Goal: Find specific page/section: Find specific page/section

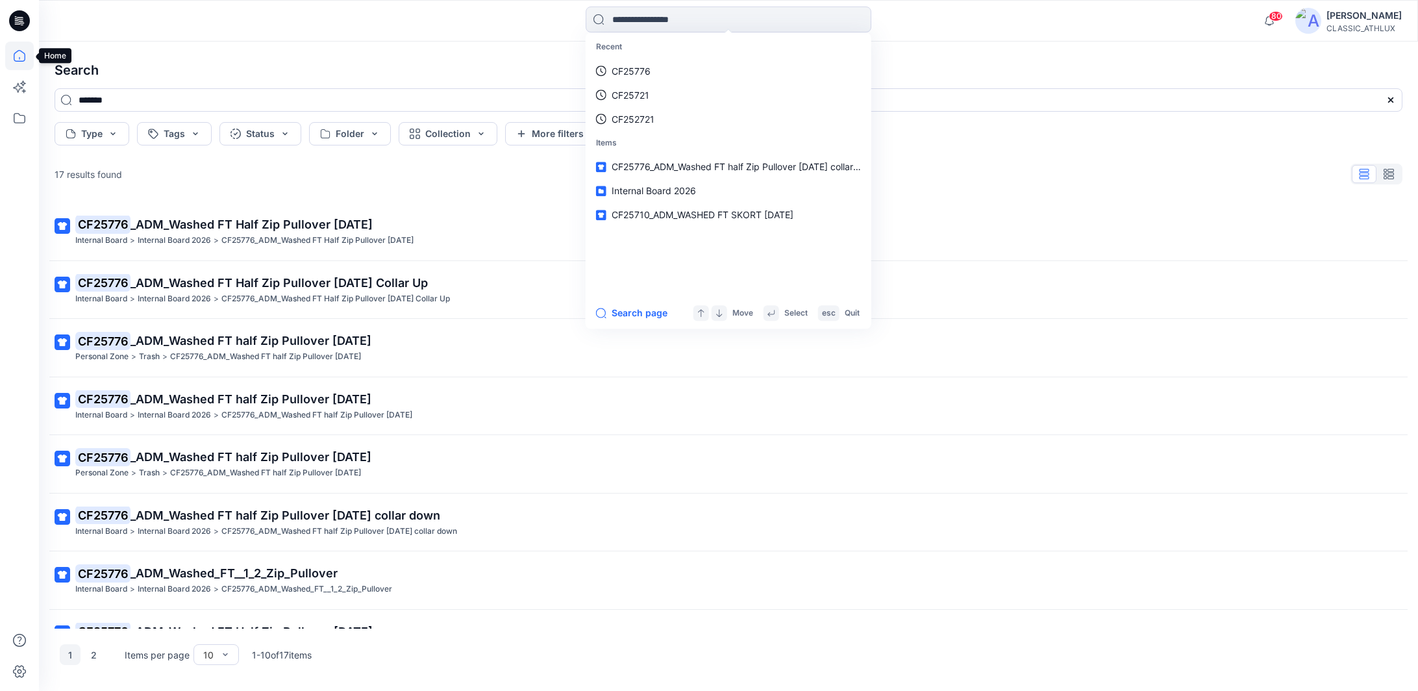
click at [25, 59] on icon at bounding box center [20, 56] width 12 height 12
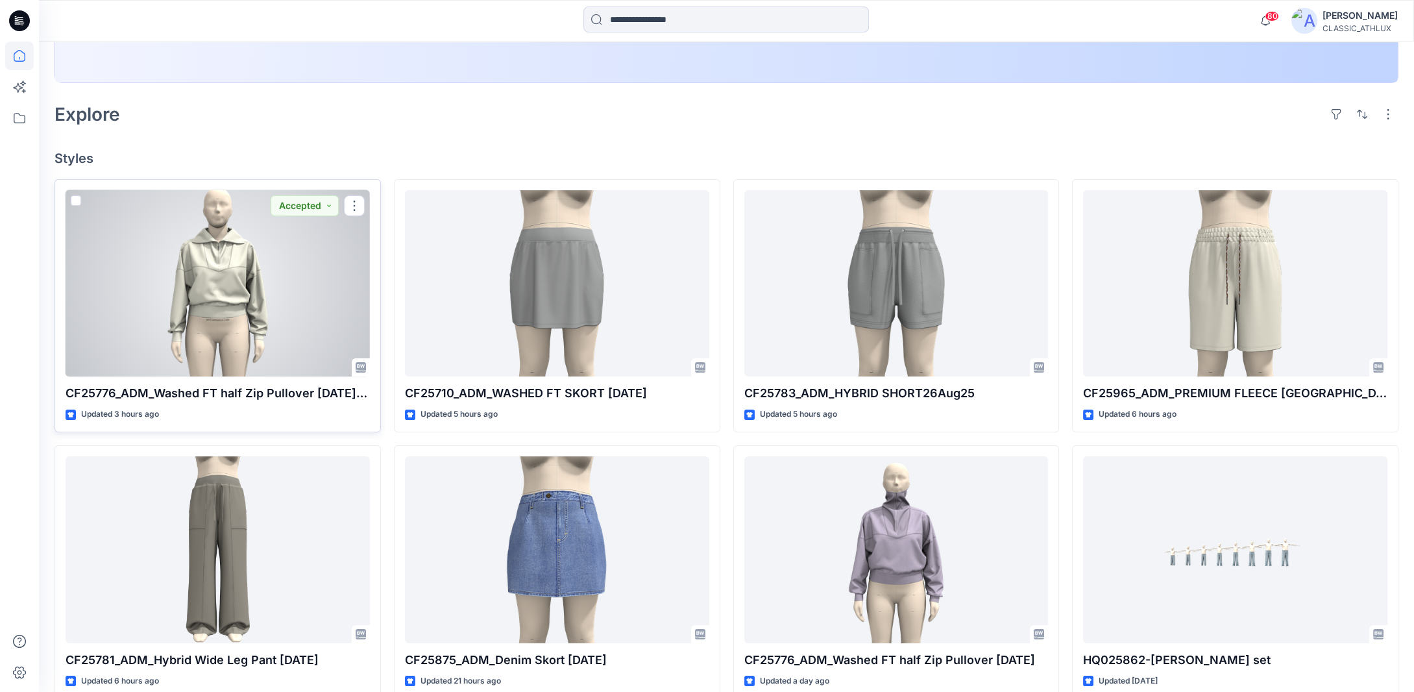
scroll to position [325, 0]
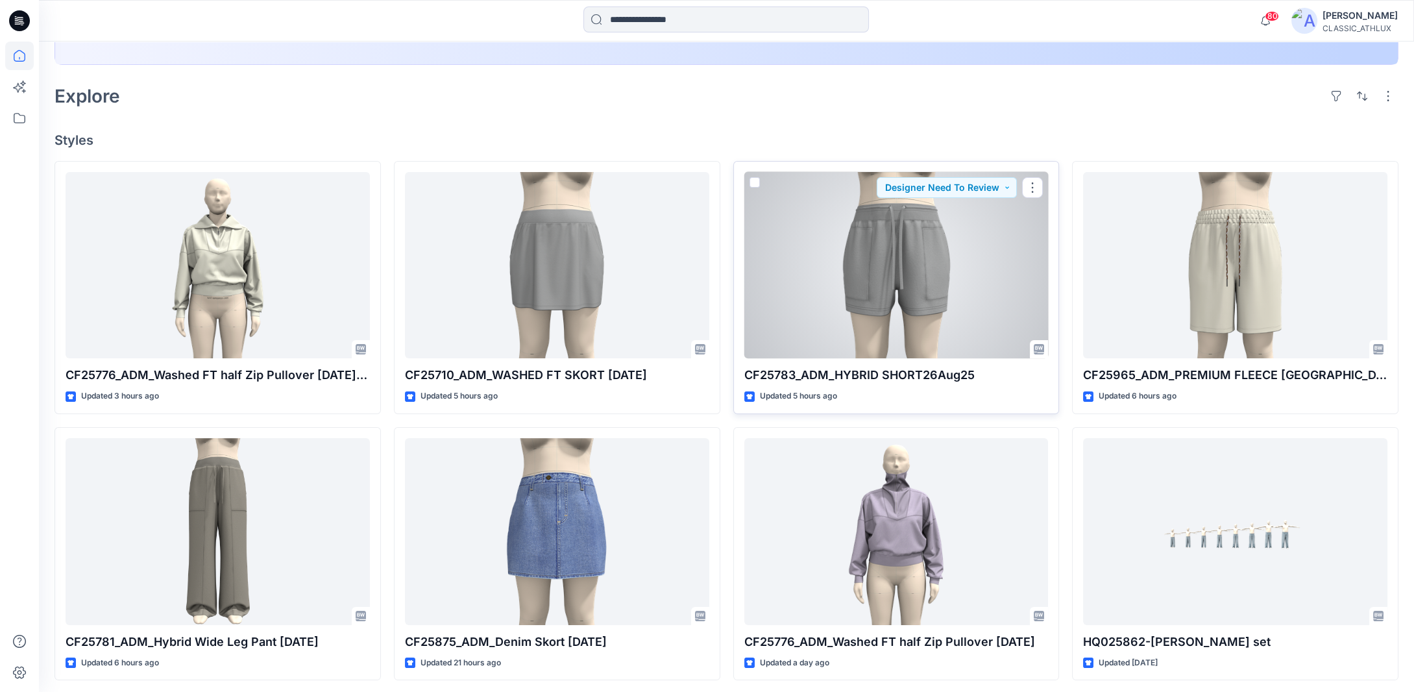
click at [930, 260] on div at bounding box center [897, 265] width 304 height 187
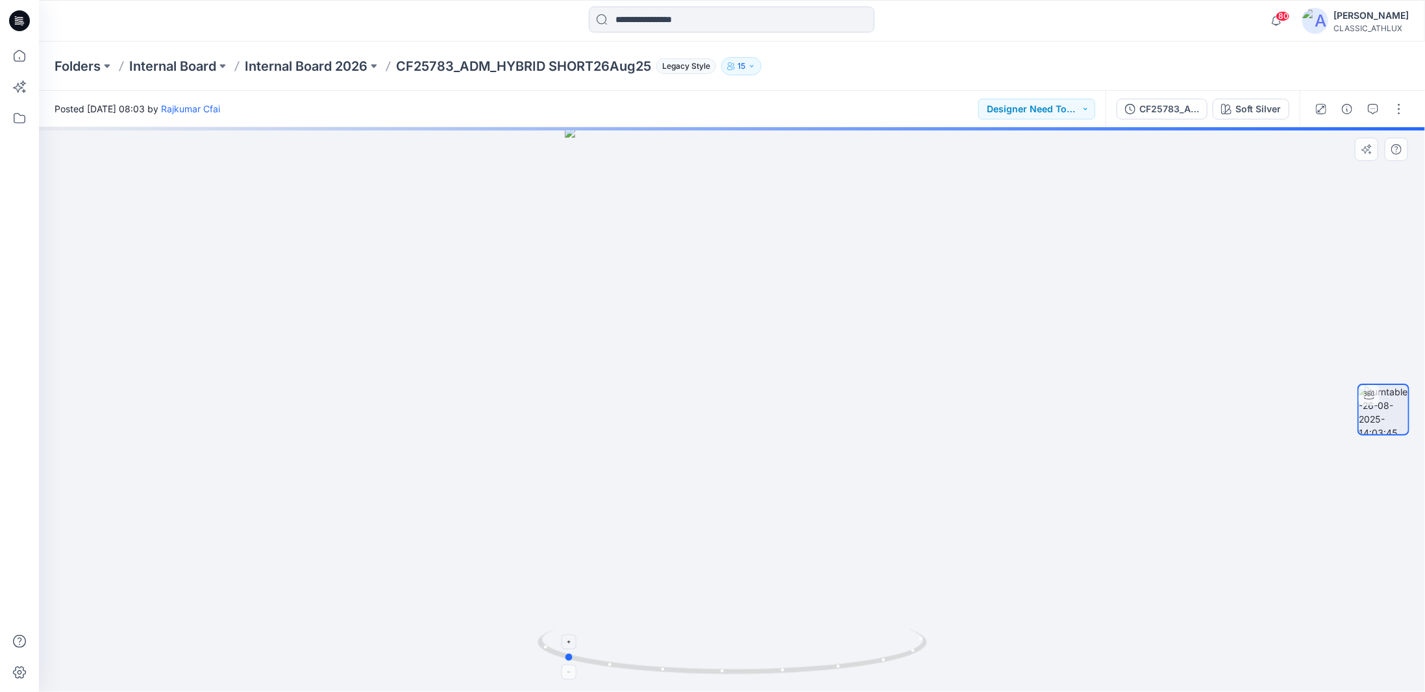
drag, startPoint x: 889, startPoint y: 659, endPoint x: 720, endPoint y: 659, distance: 168.8
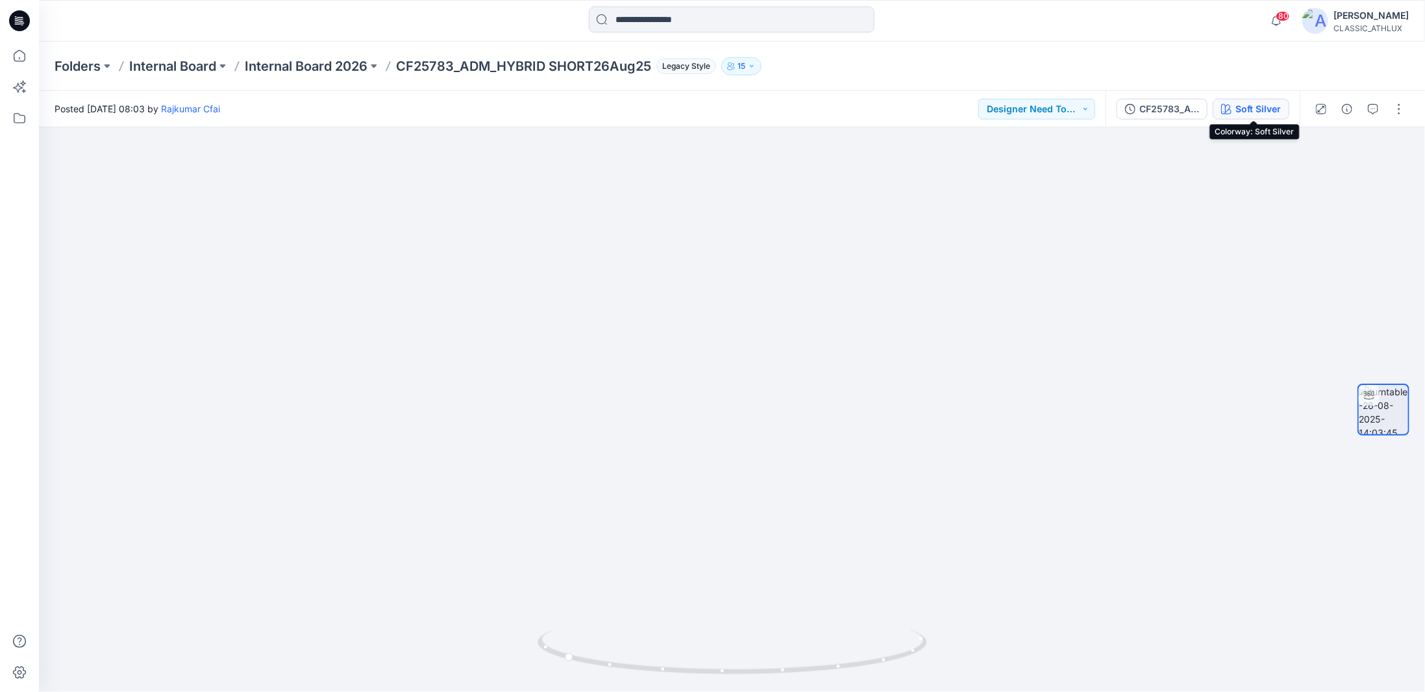
click at [1243, 108] on div "Soft Silver" at bounding box center [1257, 109] width 45 height 14
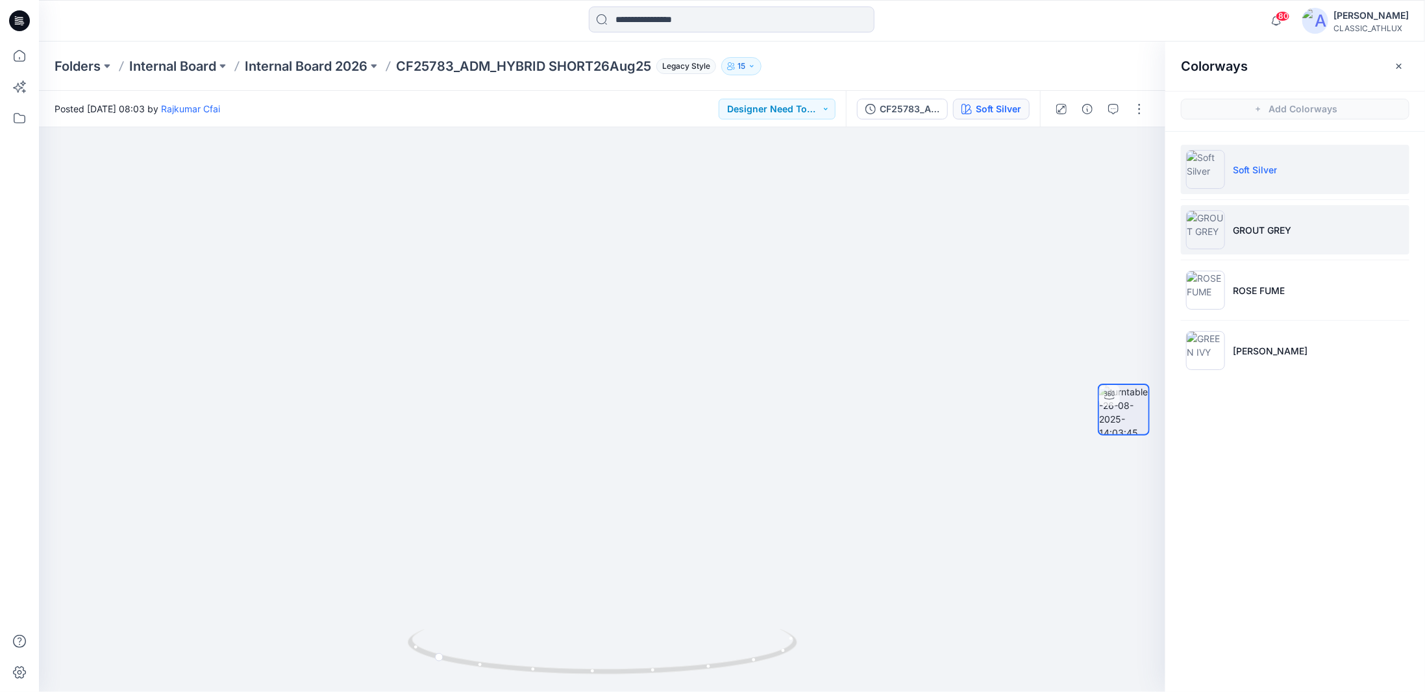
click at [1270, 241] on li "GROUT GREY" at bounding box center [1295, 229] width 228 height 49
drag, startPoint x: 753, startPoint y: 665, endPoint x: 761, endPoint y: 667, distance: 8.8
click at [761, 667] on icon at bounding box center [604, 653] width 393 height 49
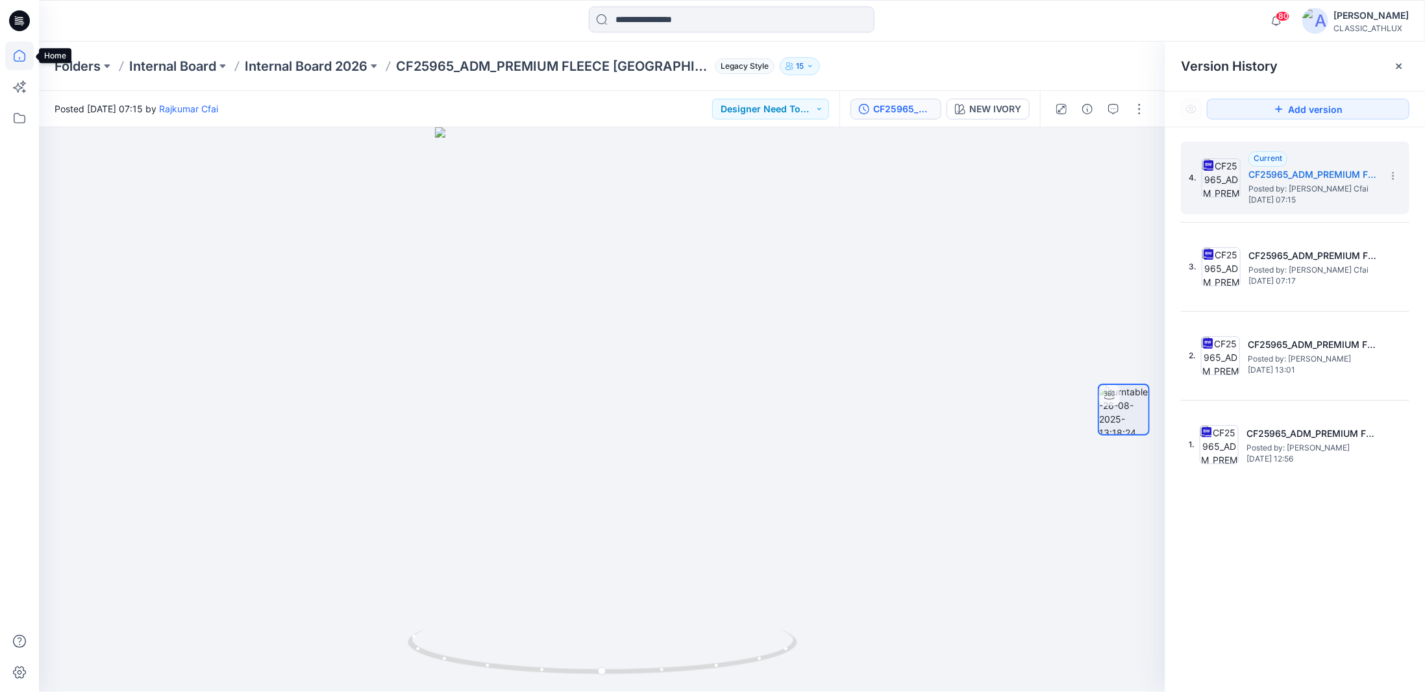
click at [10, 55] on icon at bounding box center [19, 56] width 29 height 29
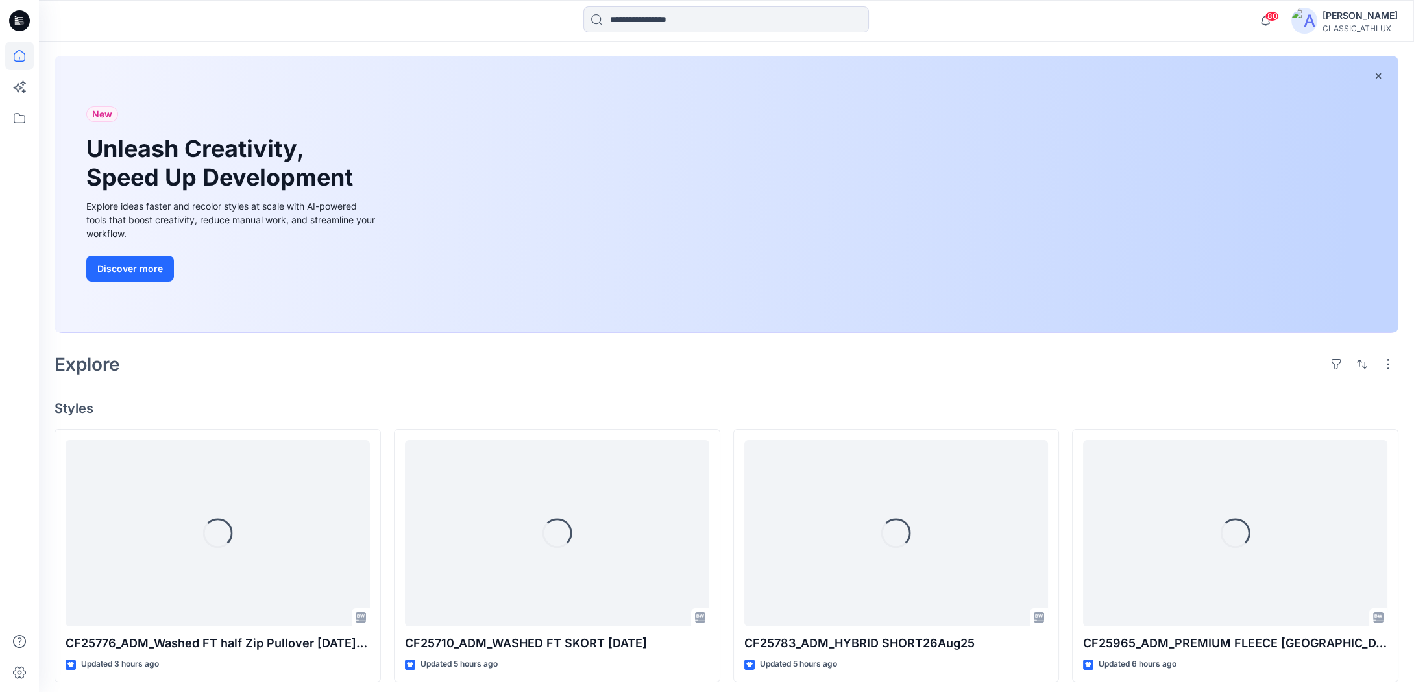
scroll to position [195, 0]
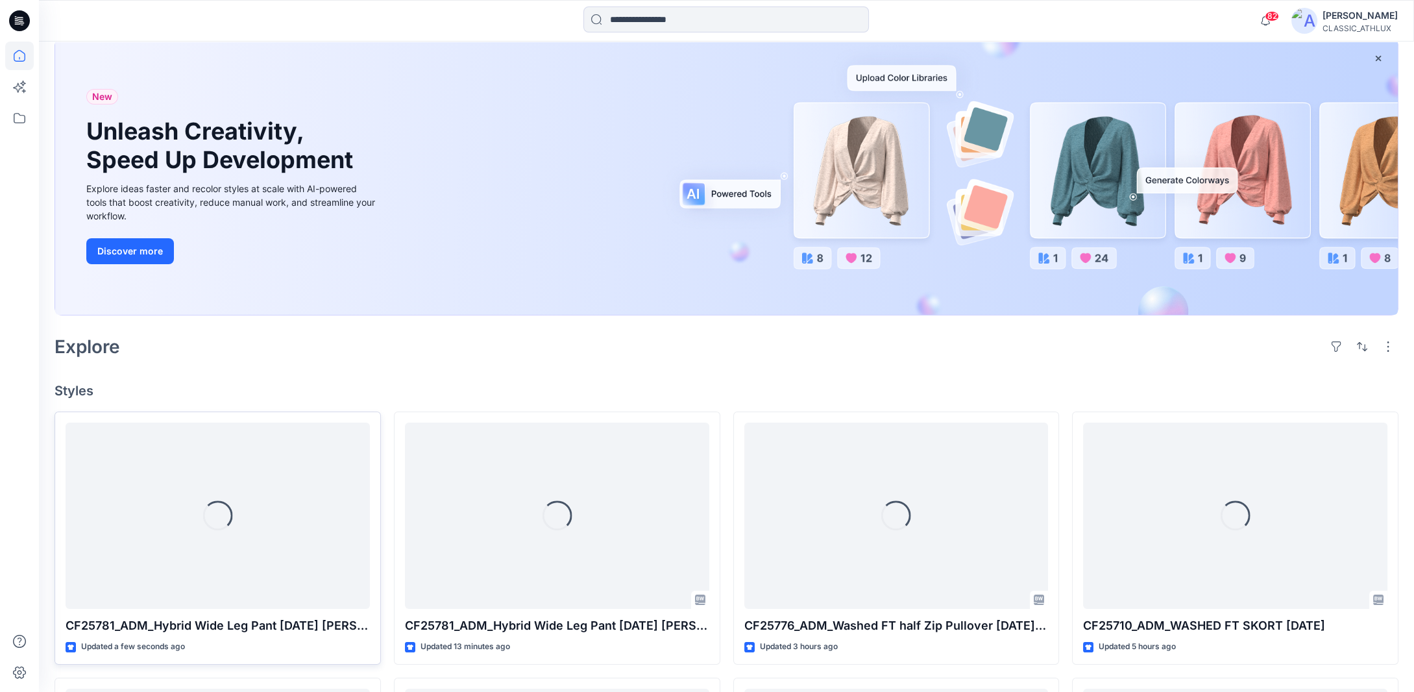
scroll to position [195, 0]
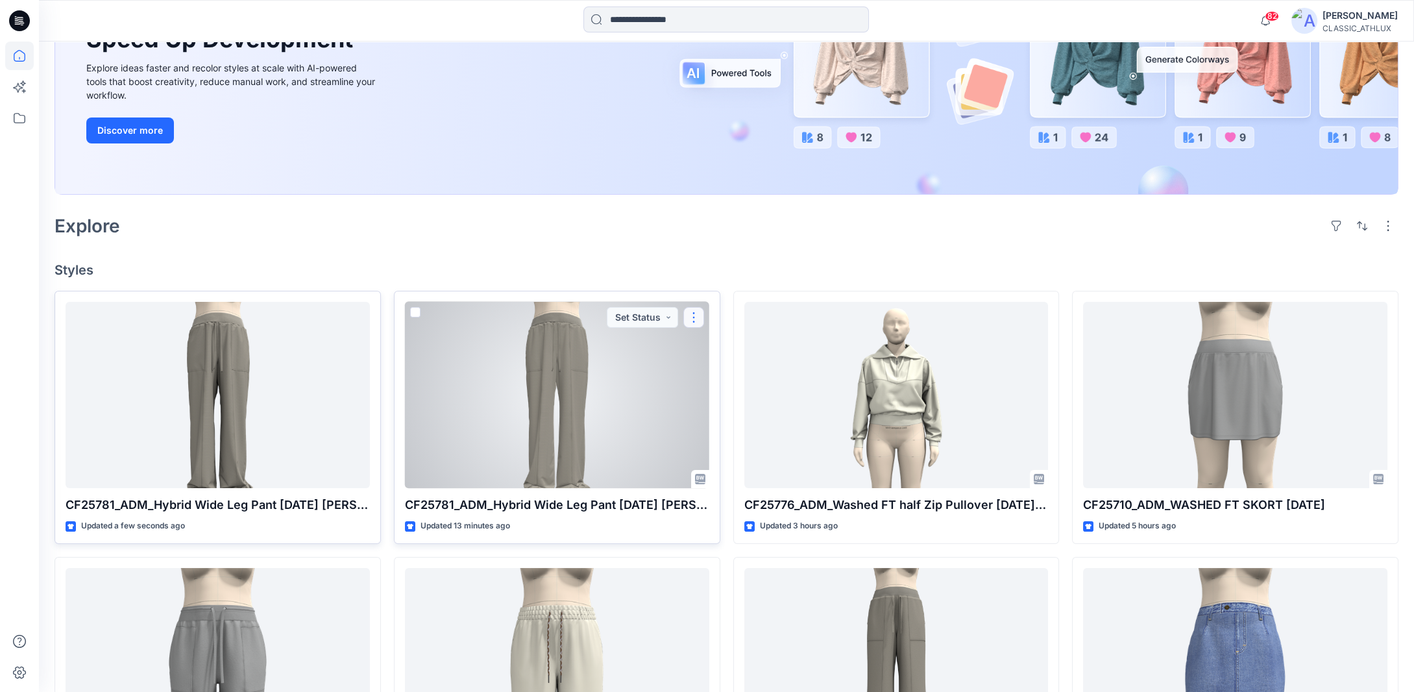
click at [696, 319] on button "button" at bounding box center [693, 317] width 21 height 21
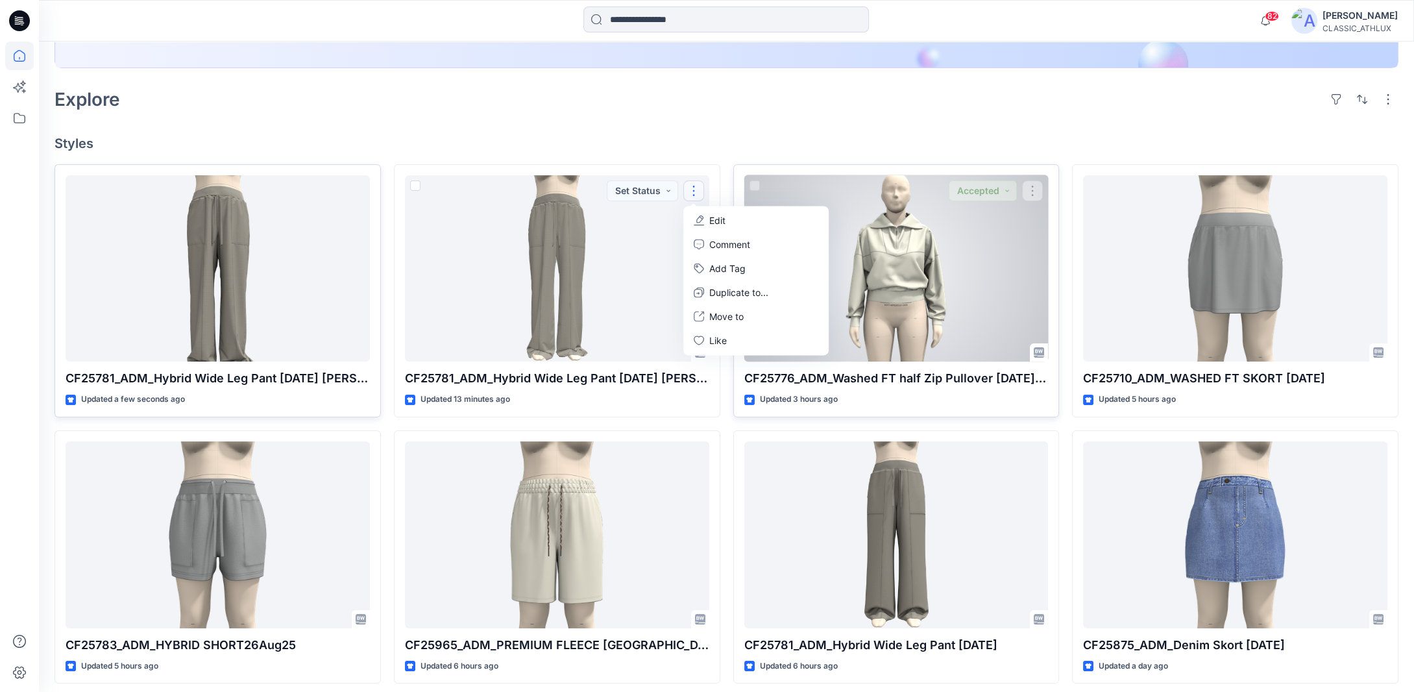
scroll to position [325, 0]
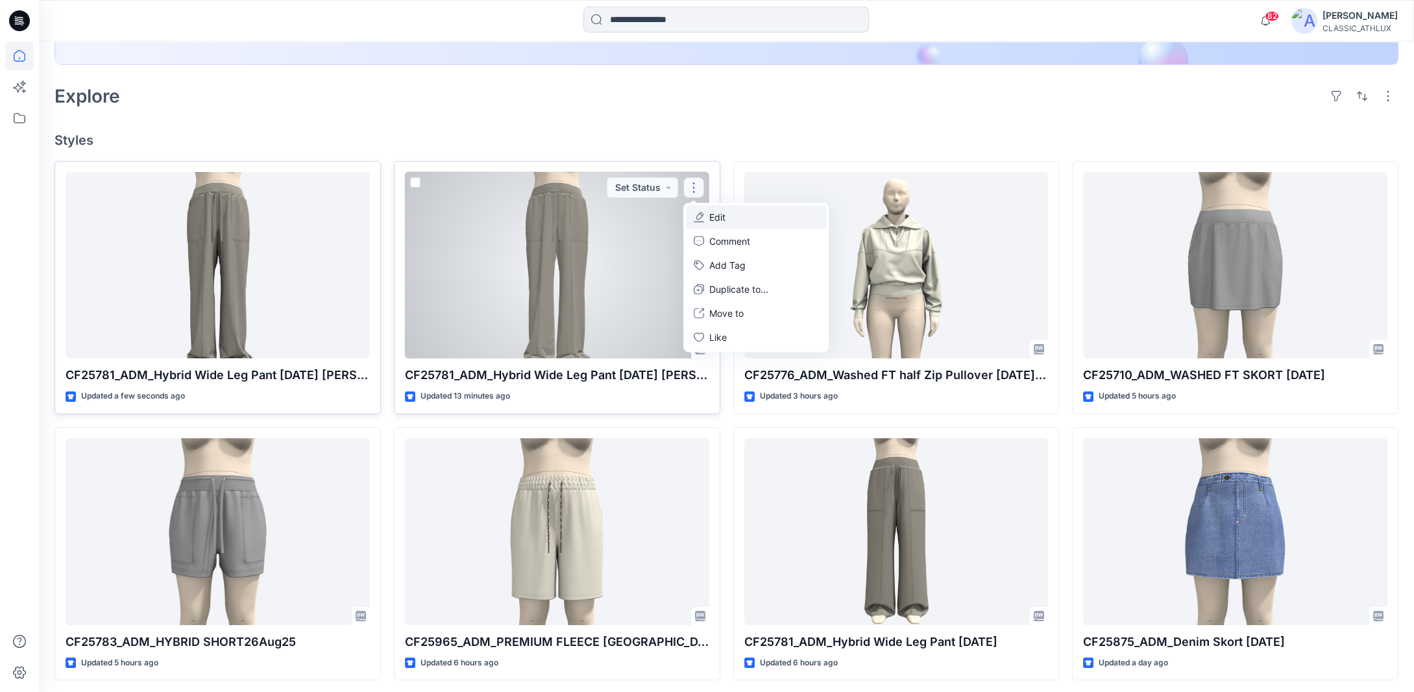
click at [737, 220] on button "Edit" at bounding box center [756, 217] width 140 height 24
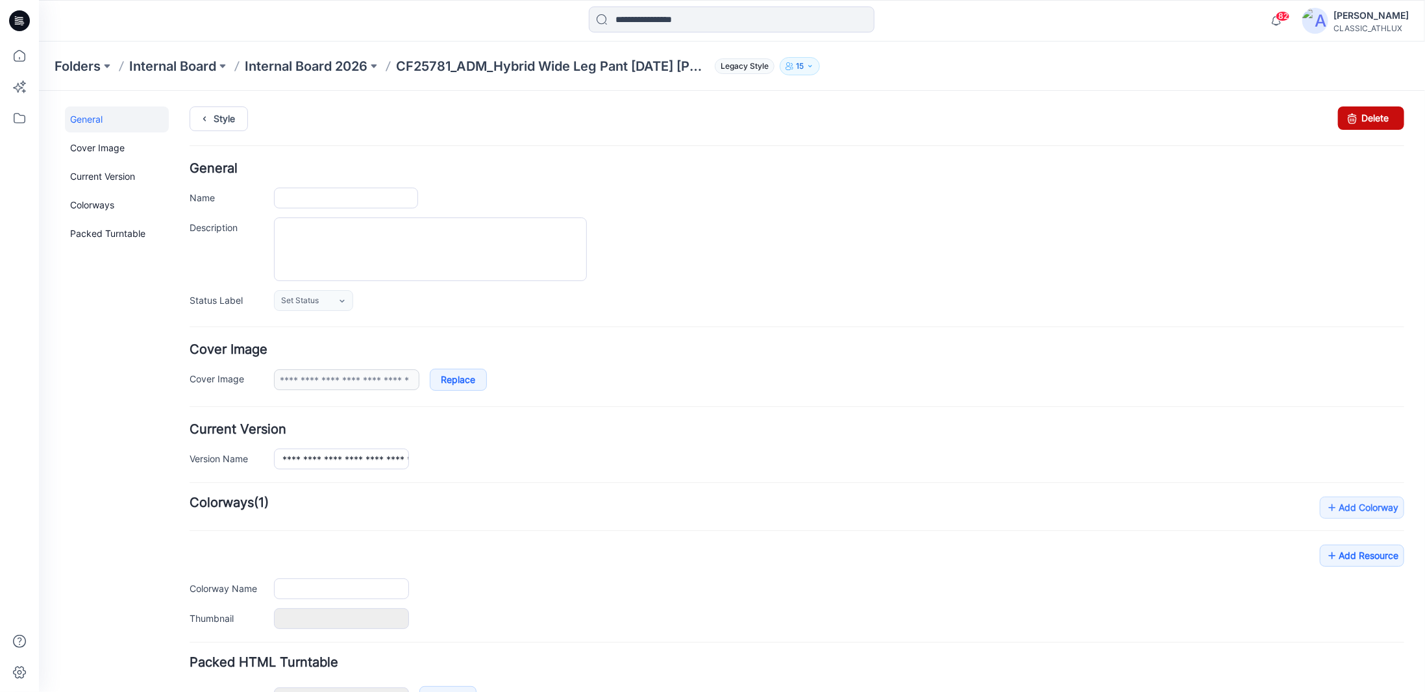
type input "**********"
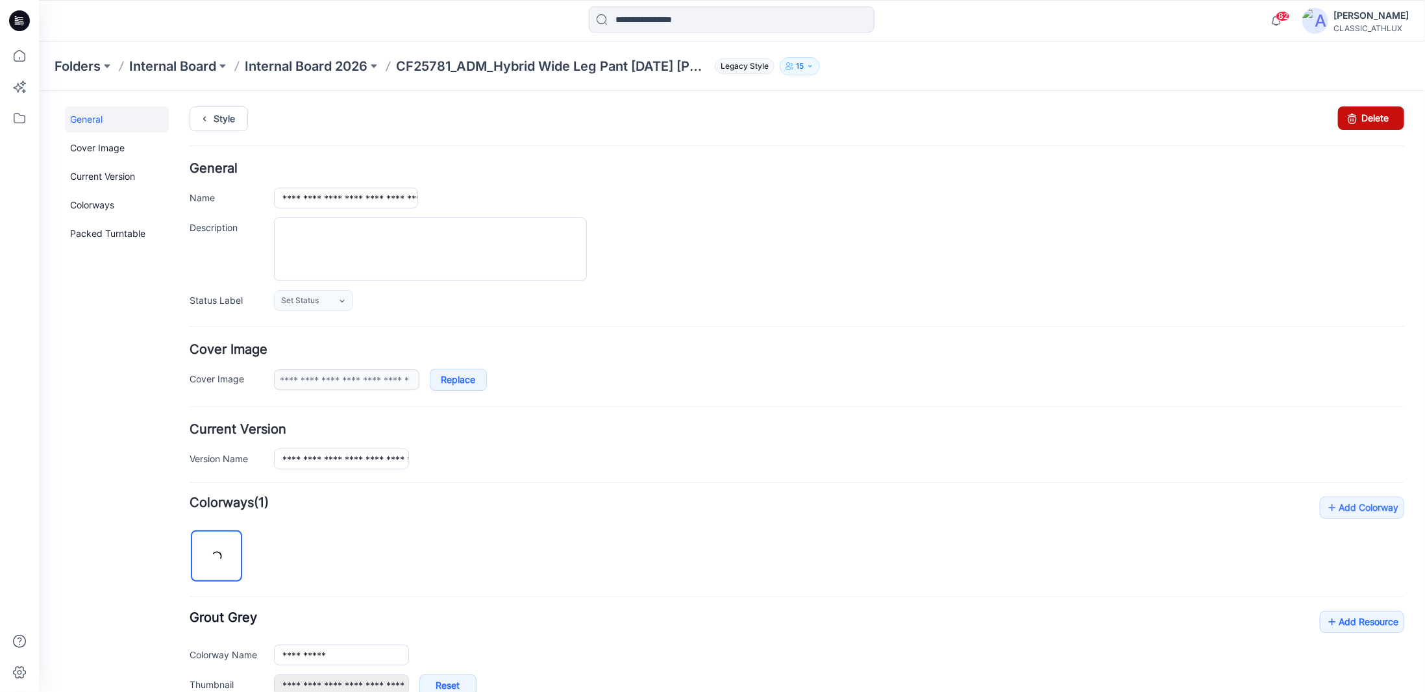
drag, startPoint x: 1361, startPoint y: 116, endPoint x: 797, endPoint y: 147, distance: 564.9
click at [1361, 116] on link "Delete" at bounding box center [1370, 117] width 66 height 23
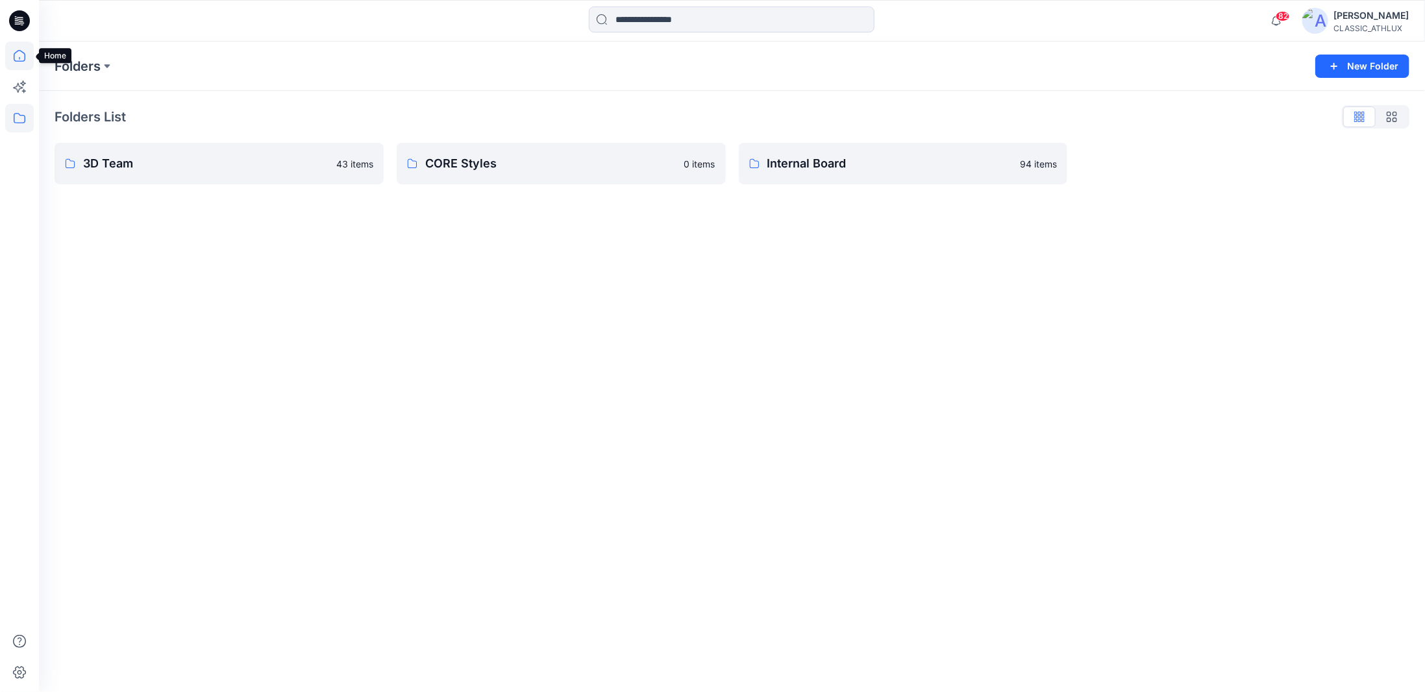
click at [12, 58] on icon at bounding box center [19, 56] width 29 height 29
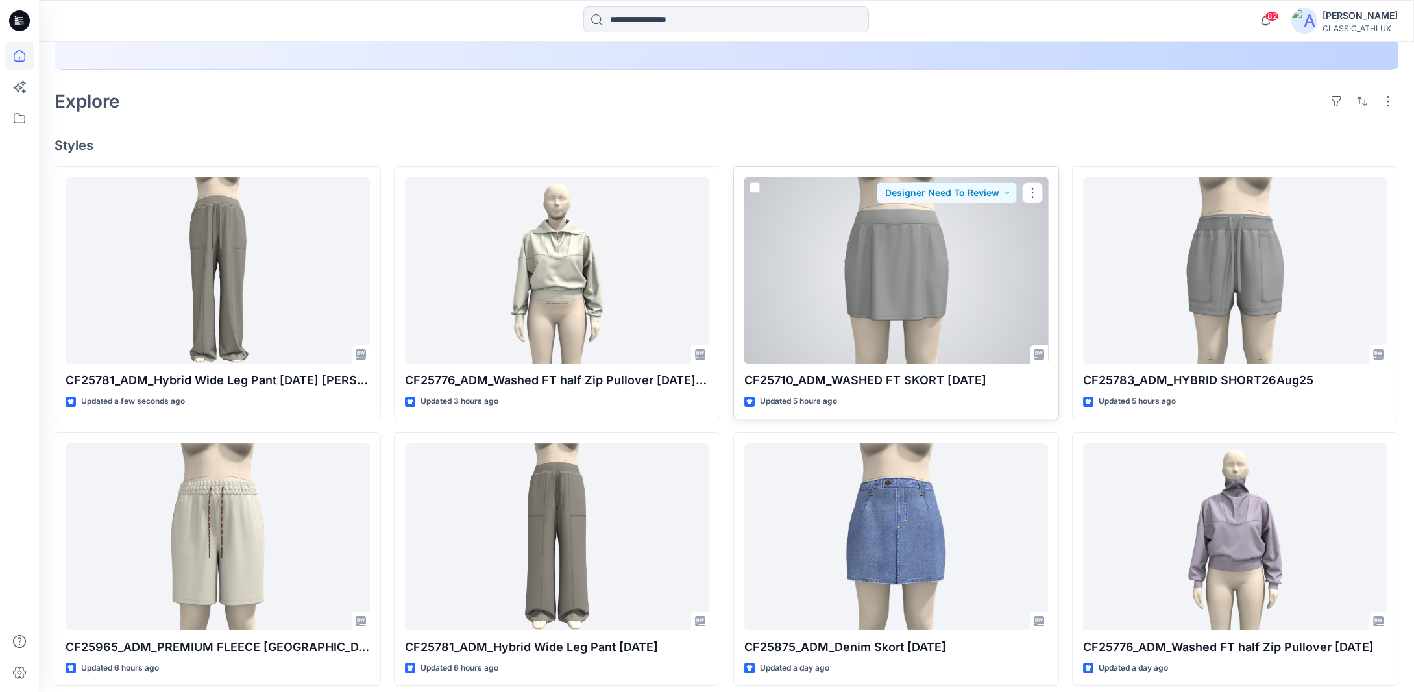
scroll to position [325, 0]
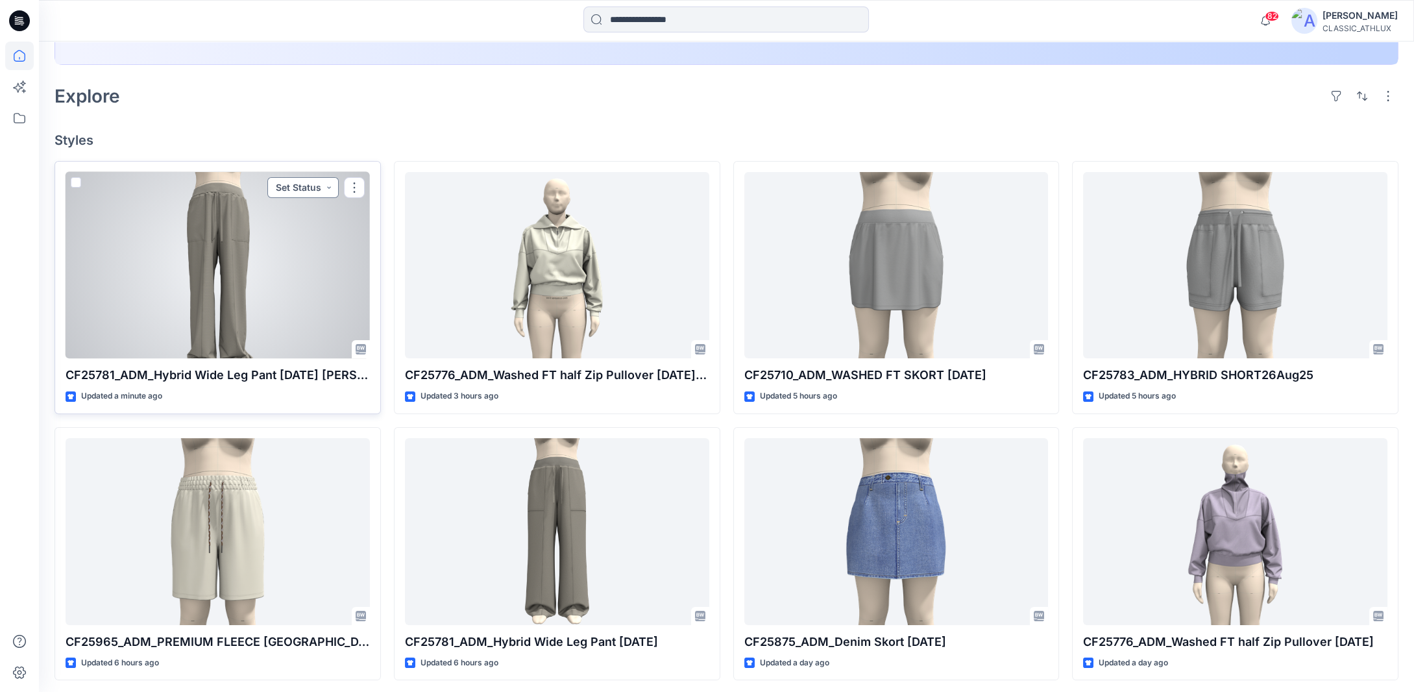
click at [328, 189] on button "Set Status" at bounding box center [302, 187] width 71 height 21
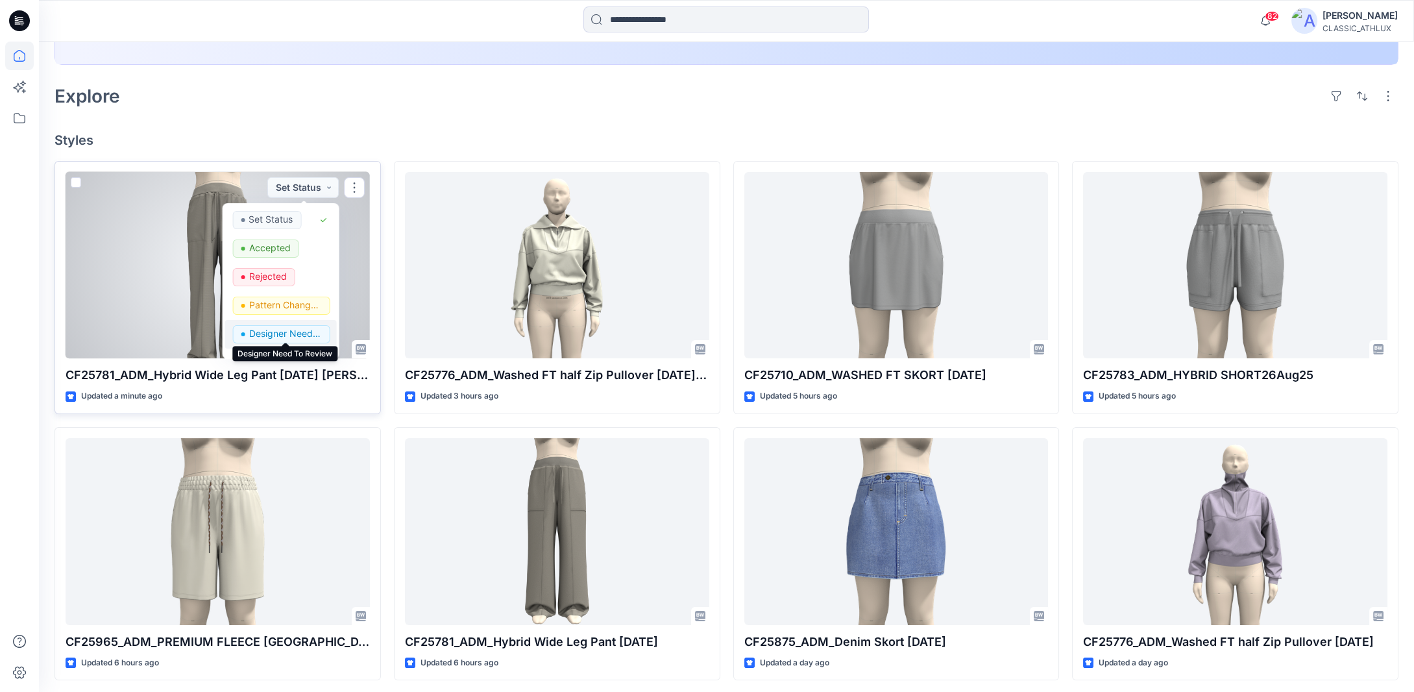
click at [275, 332] on p "Designer Need To Review" at bounding box center [285, 333] width 73 height 17
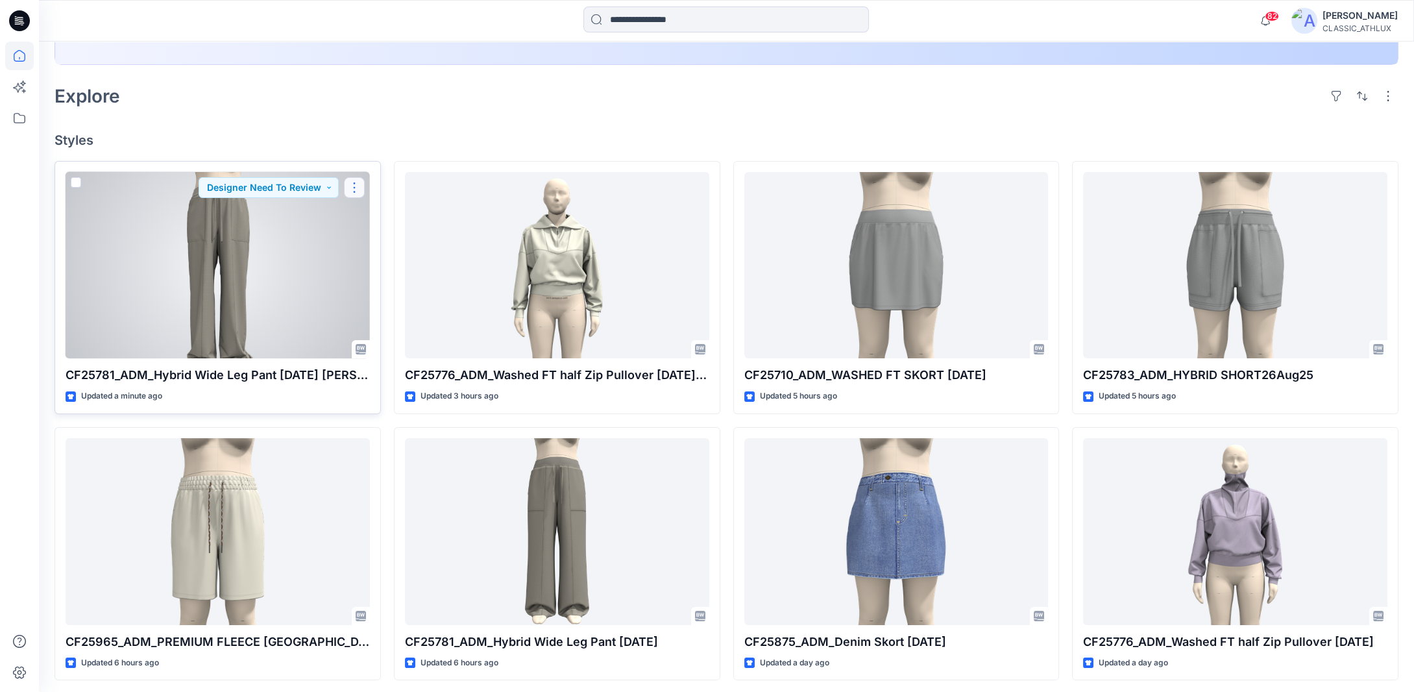
click at [354, 182] on button "button" at bounding box center [354, 187] width 21 height 21
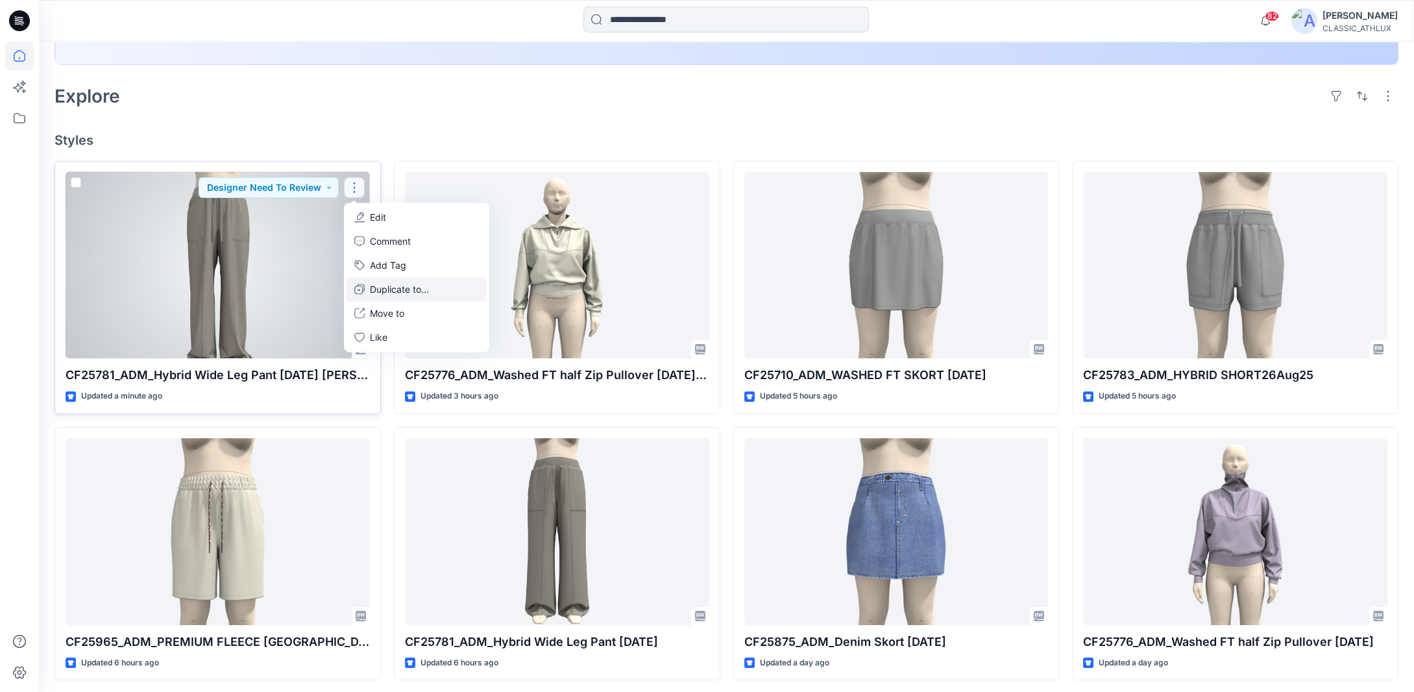
click at [376, 291] on p "Duplicate to..." at bounding box center [399, 289] width 59 height 14
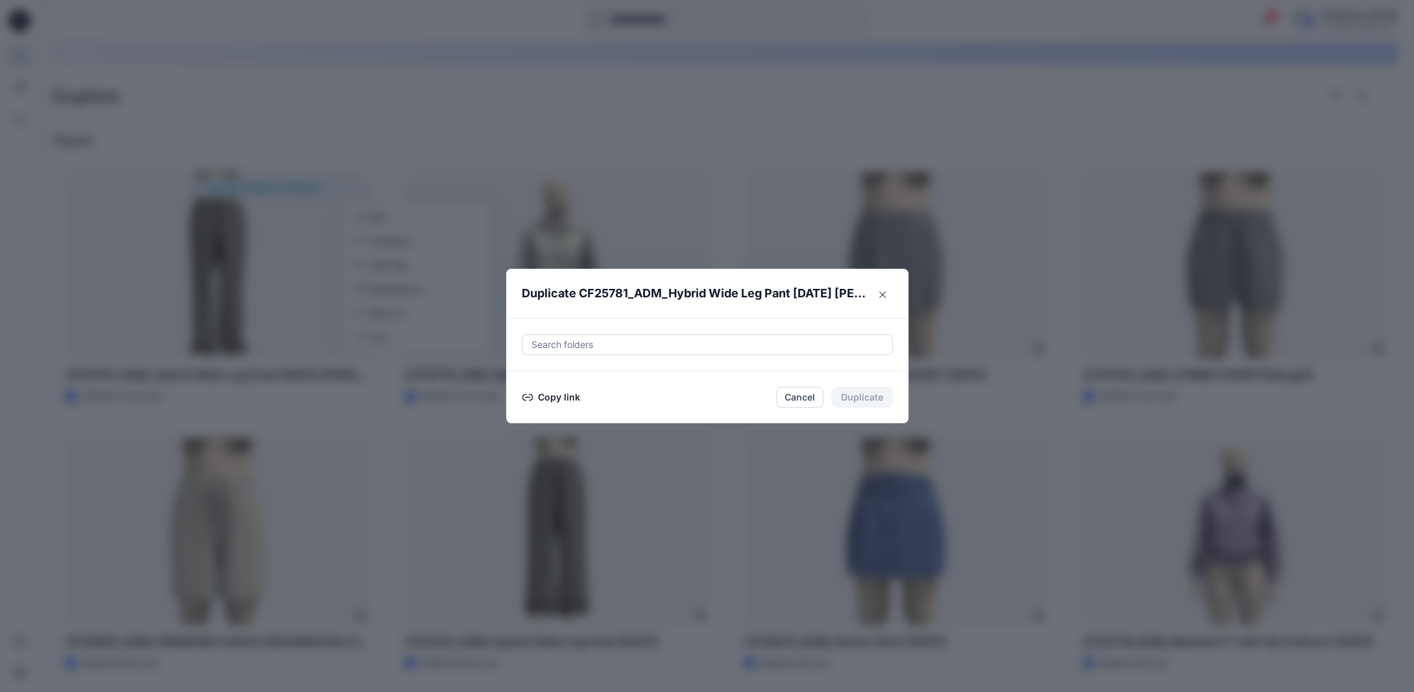
click at [575, 397] on button "Copy link" at bounding box center [551, 397] width 59 height 16
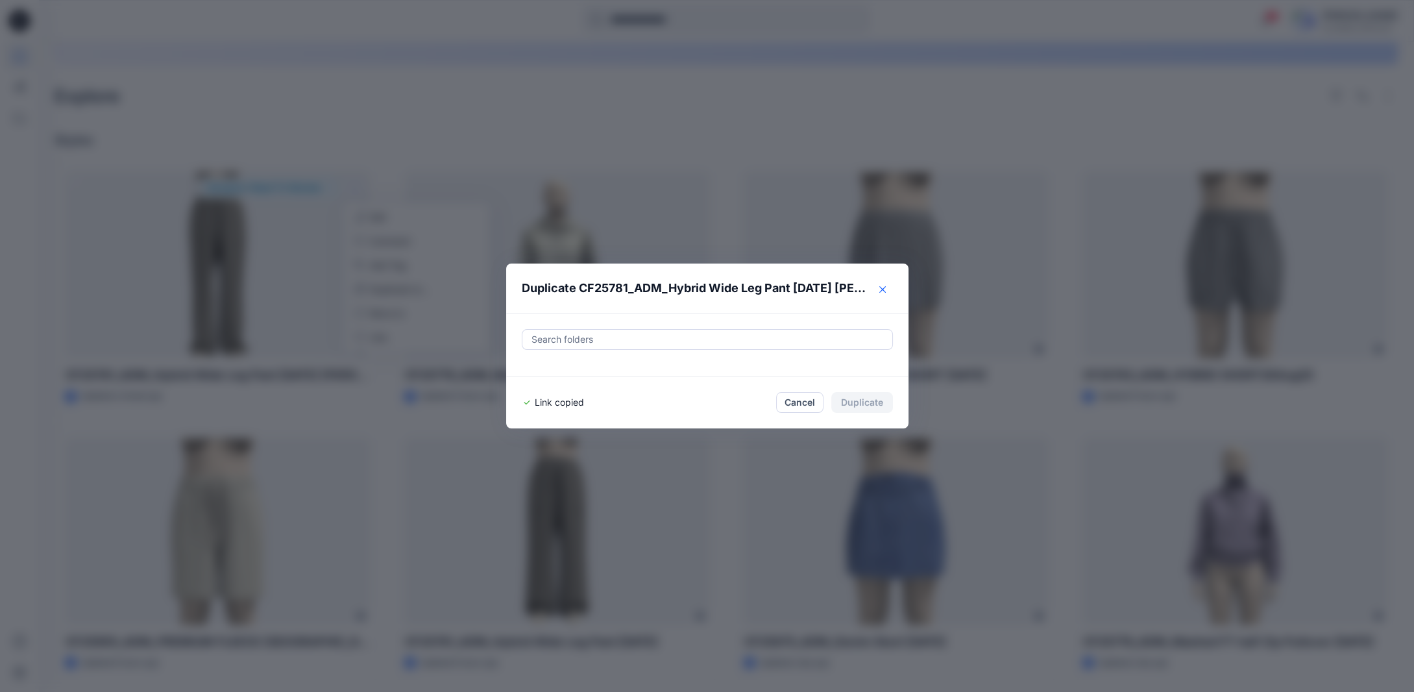
click at [886, 291] on icon "Close" at bounding box center [883, 289] width 6 height 6
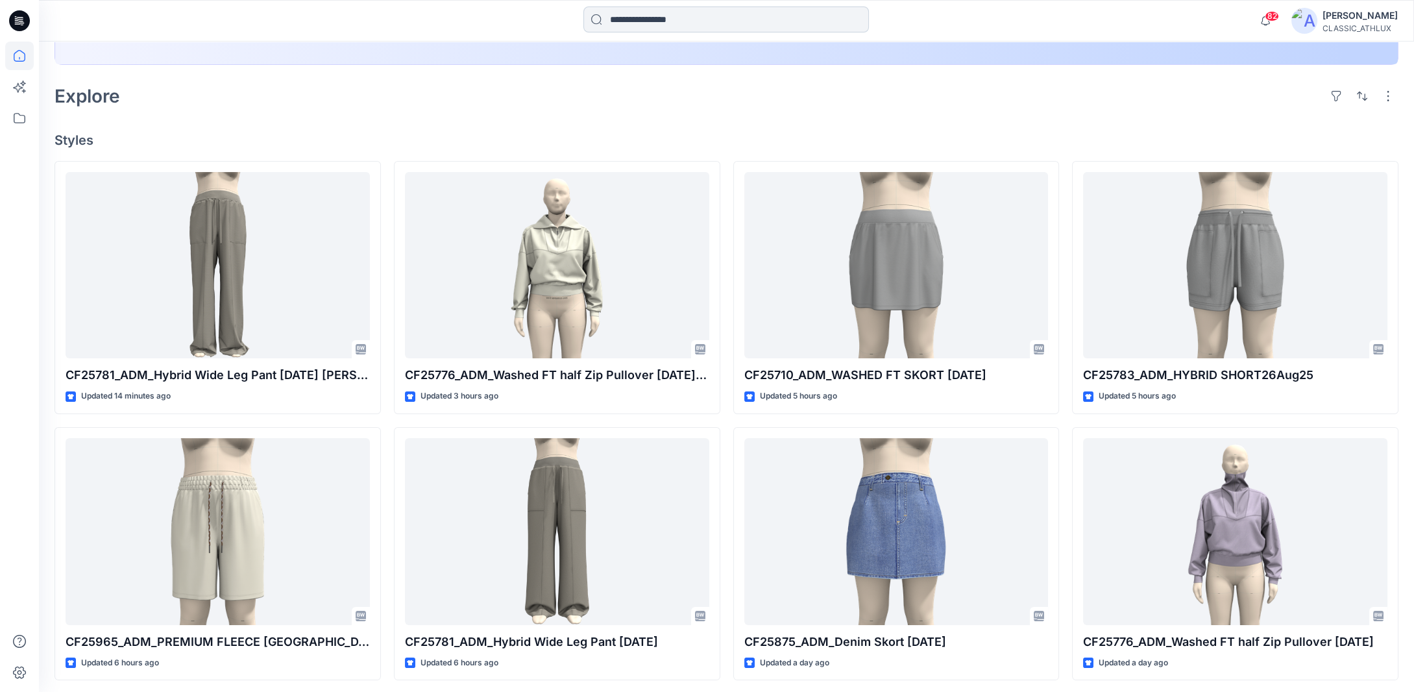
click at [662, 26] on input at bounding box center [727, 19] width 286 height 26
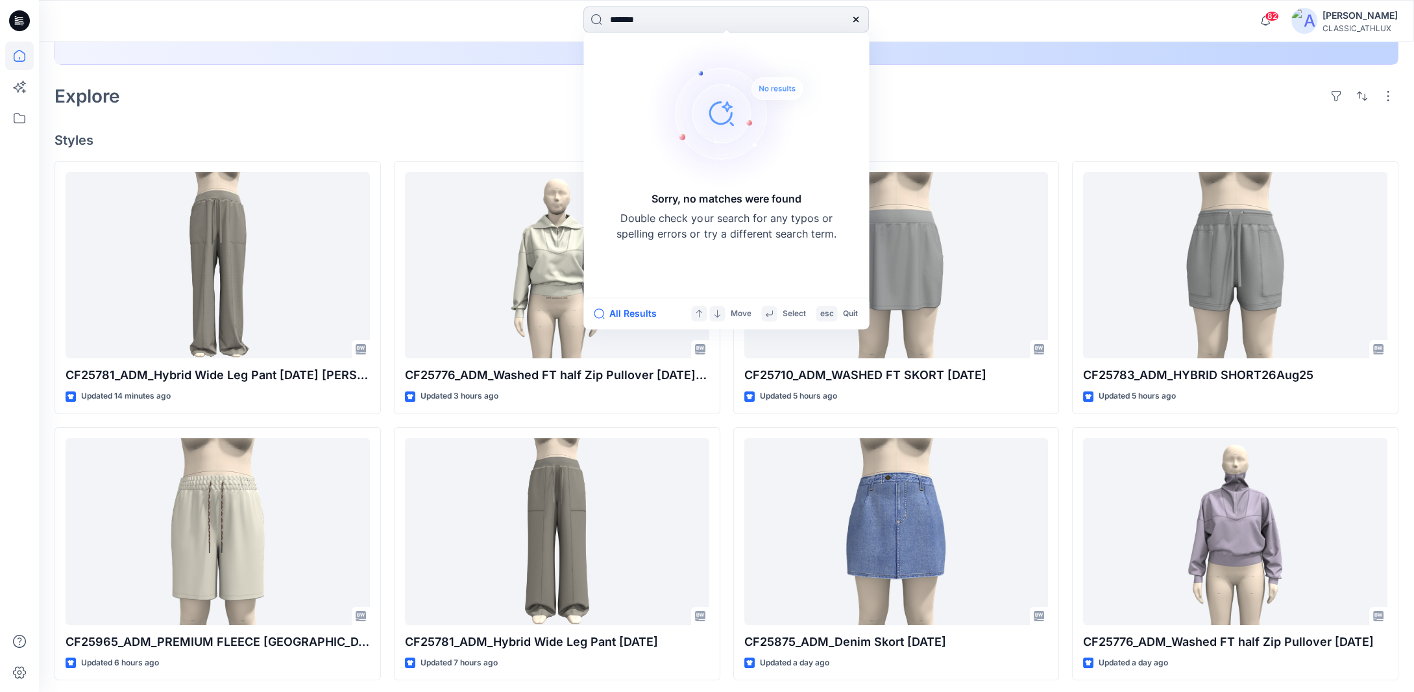
drag, startPoint x: 666, startPoint y: 18, endPoint x: 585, endPoint y: 14, distance: 81.2
click at [585, 14] on input "*******" at bounding box center [727, 19] width 286 height 26
type input "**********"
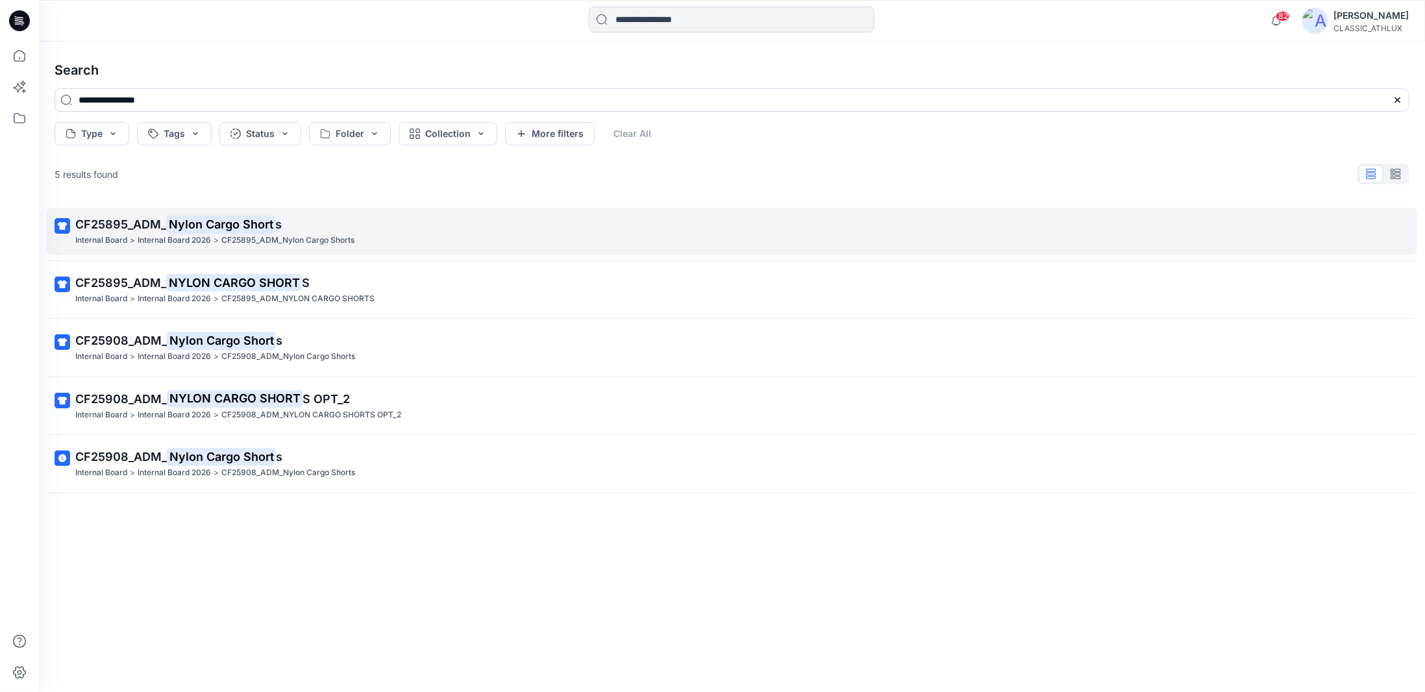
click at [190, 223] on mark "Nylon Cargo Short" at bounding box center [220, 224] width 109 height 18
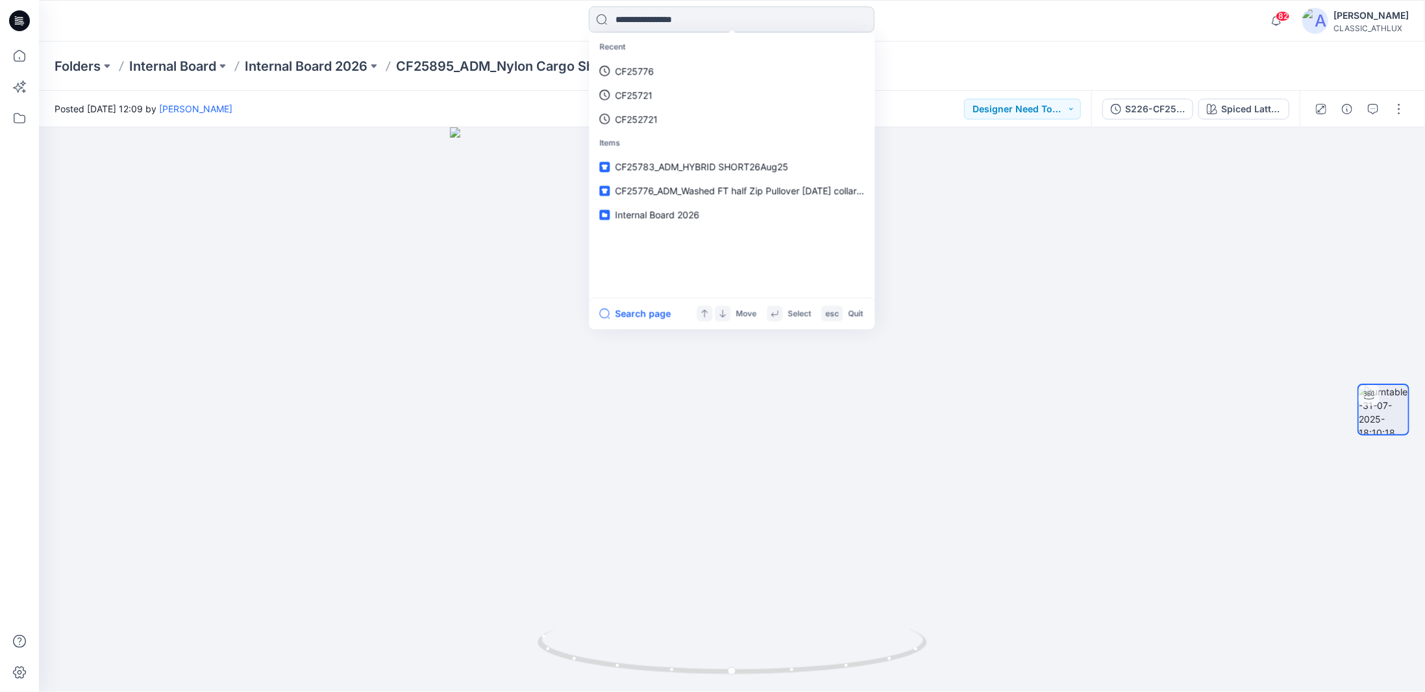
click at [630, 20] on input at bounding box center [732, 19] width 286 height 26
click at [746, 636] on icon at bounding box center [733, 653] width 393 height 49
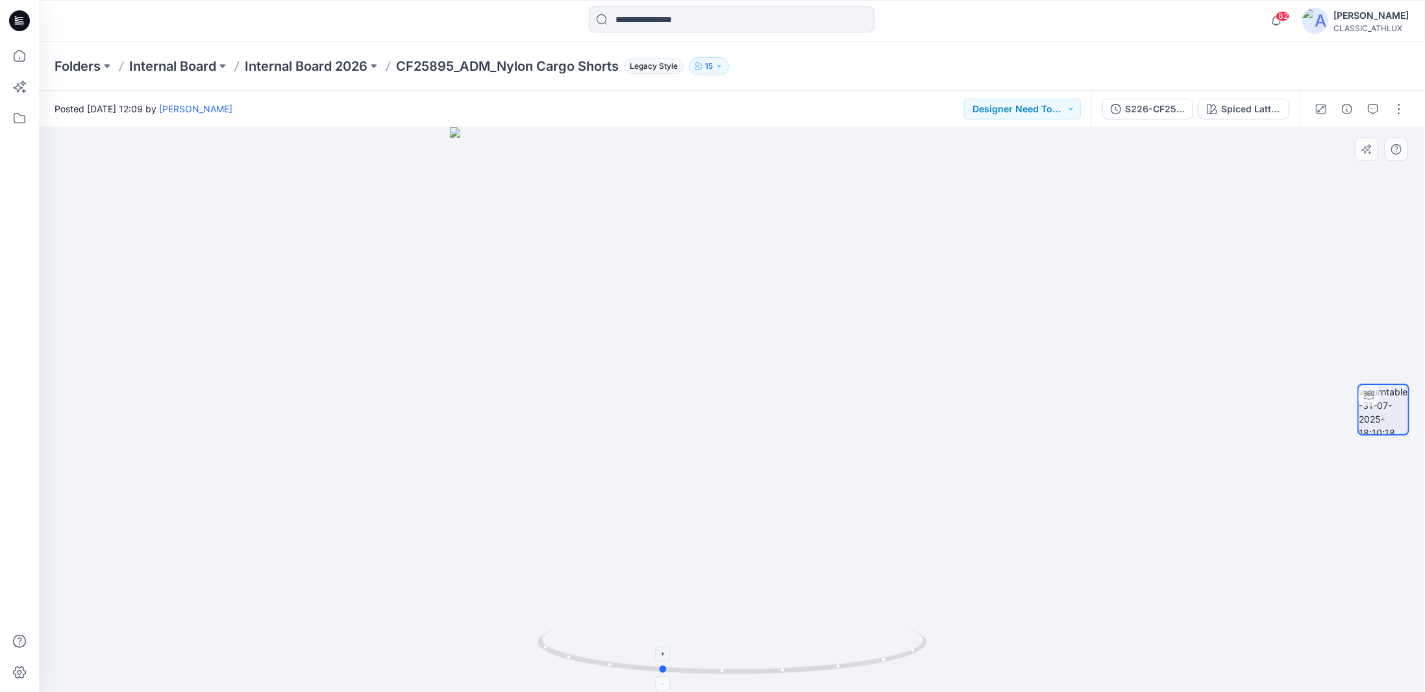
drag, startPoint x: 822, startPoint y: 671, endPoint x: 808, endPoint y: 662, distance: 16.6
click at [776, 662] on icon at bounding box center [733, 653] width 393 height 49
drag, startPoint x: 804, startPoint y: 673, endPoint x: 840, endPoint y: 669, distance: 36.6
click at [840, 669] on icon at bounding box center [733, 653] width 393 height 49
click at [658, 19] on input at bounding box center [732, 19] width 286 height 26
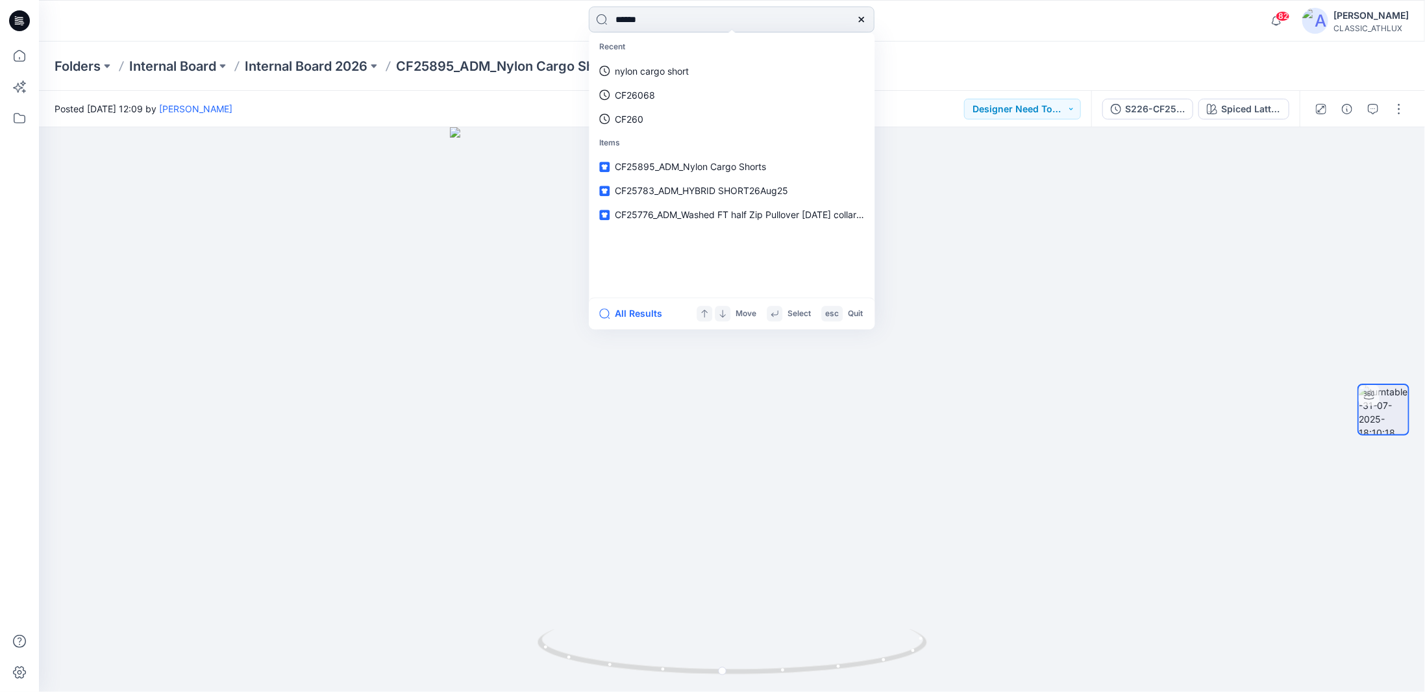
type input "*******"
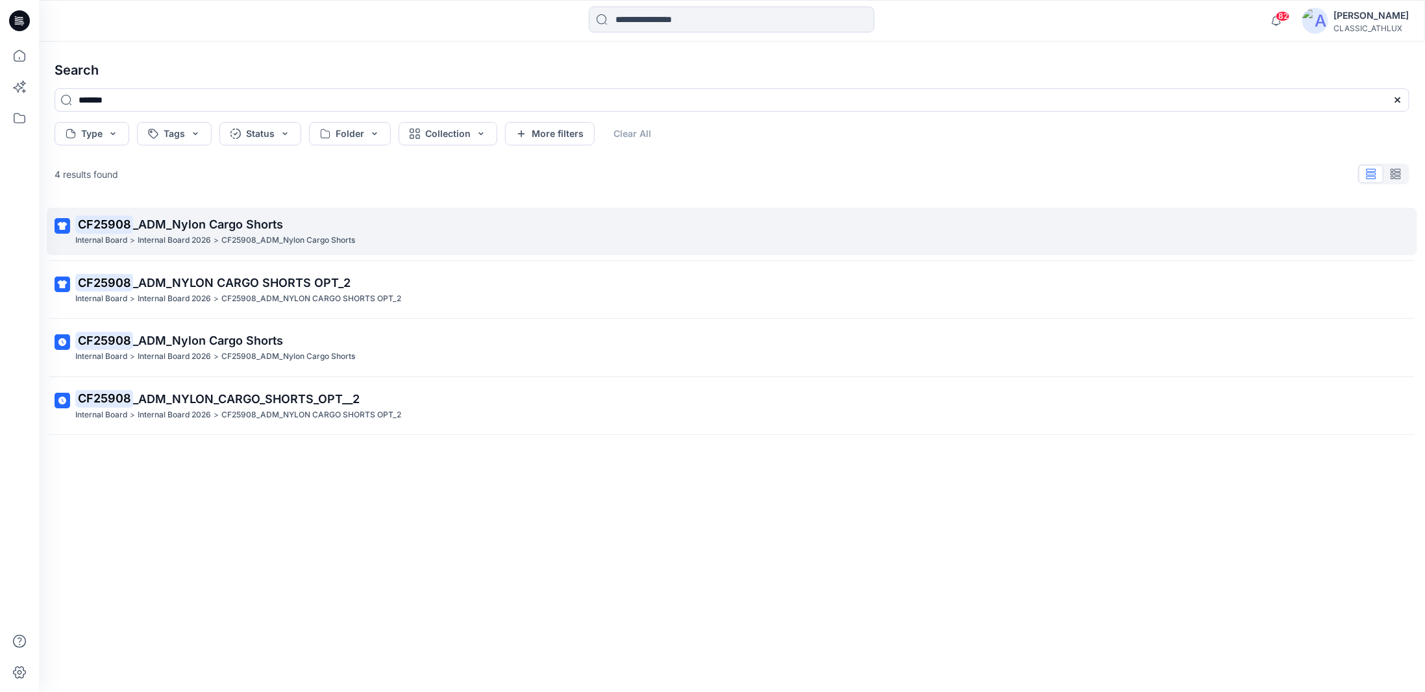
click at [287, 241] on p "CF25908_ADM_Nylon Cargo Shorts" at bounding box center [288, 241] width 134 height 14
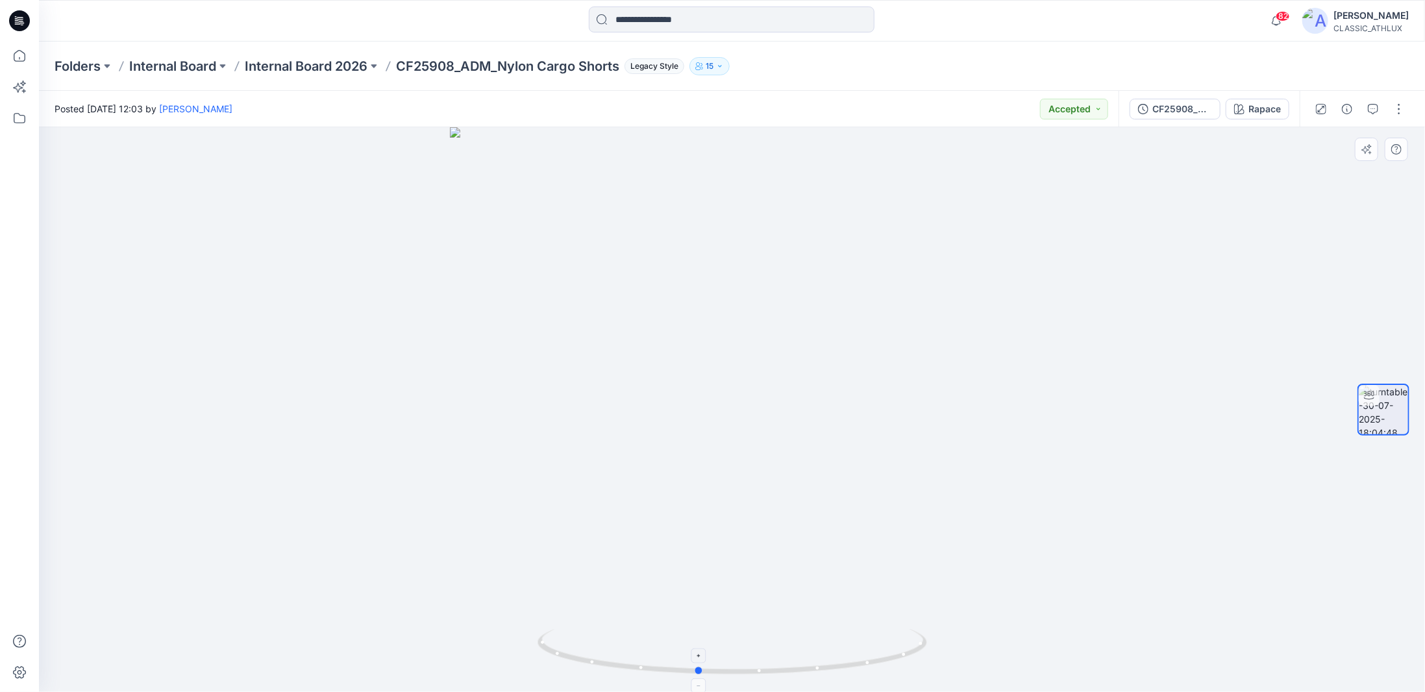
drag, startPoint x: 837, startPoint y: 669, endPoint x: 803, endPoint y: 667, distance: 34.5
click at [803, 667] on icon at bounding box center [733, 653] width 393 height 49
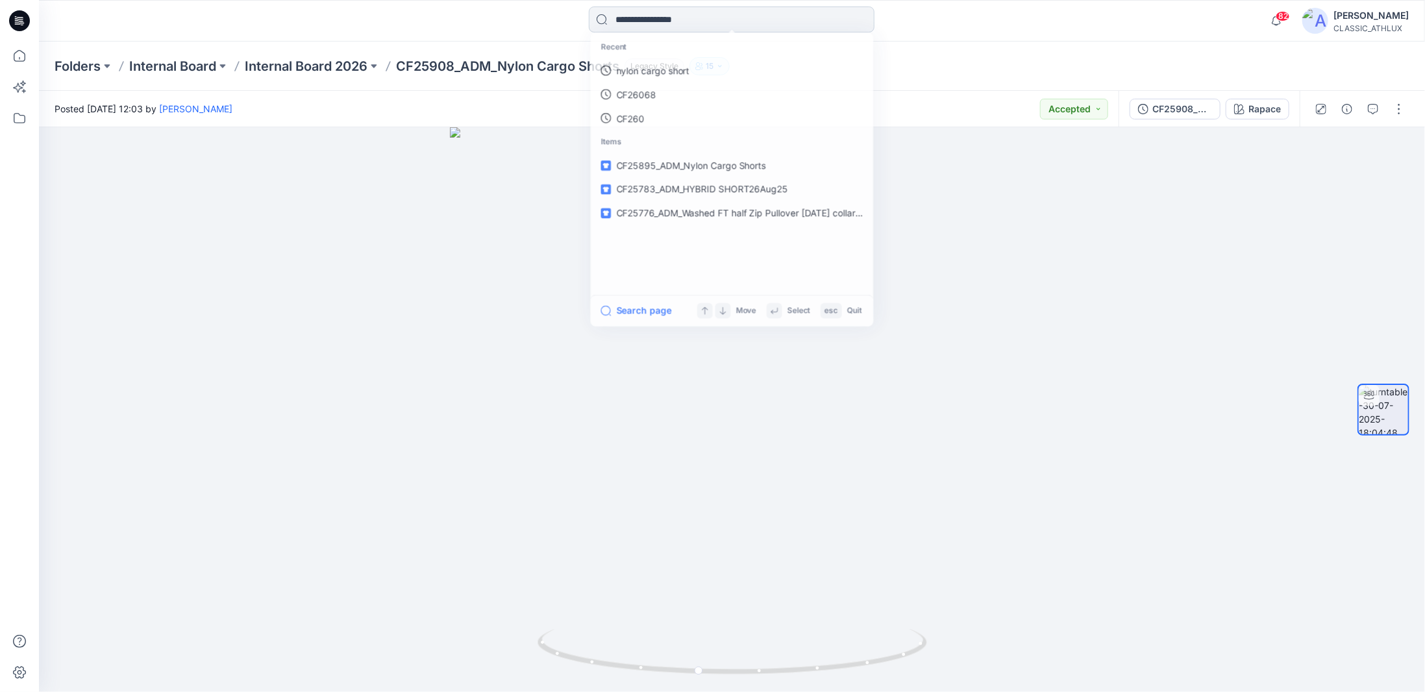
click at [613, 21] on input at bounding box center [732, 19] width 286 height 26
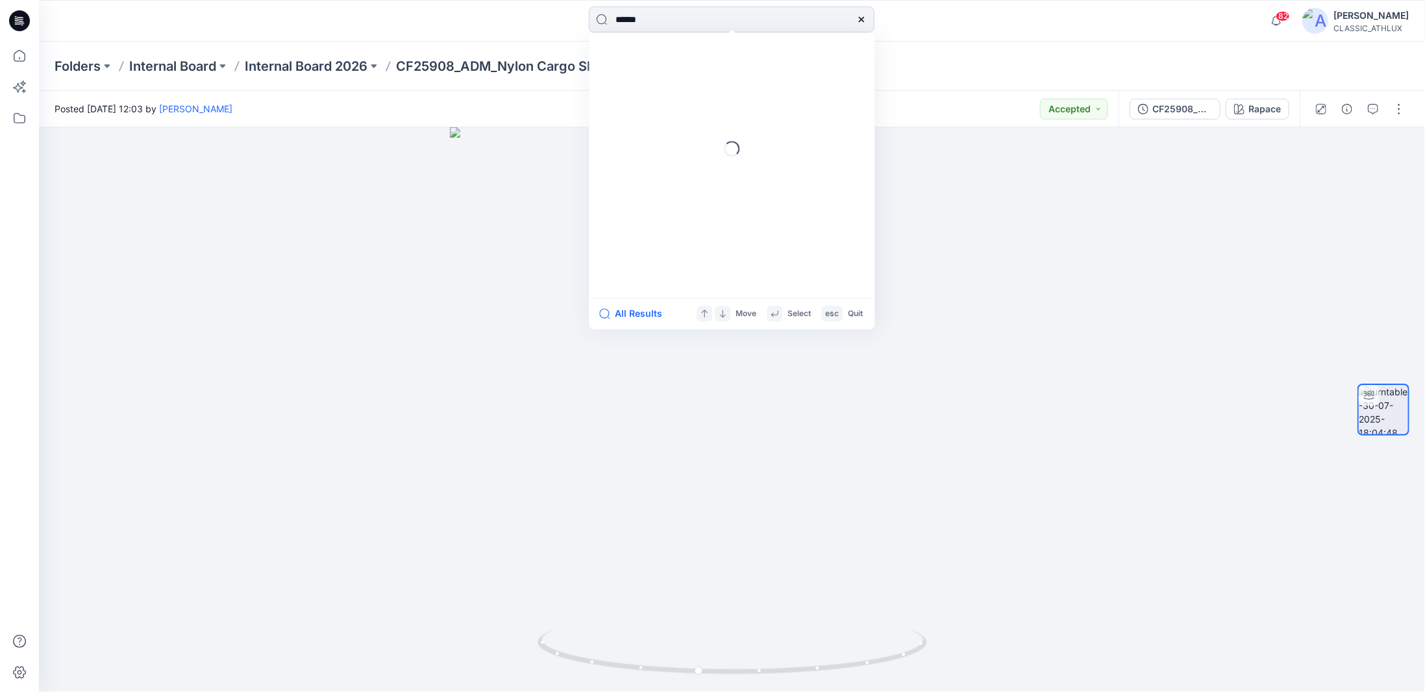
type input "*******"
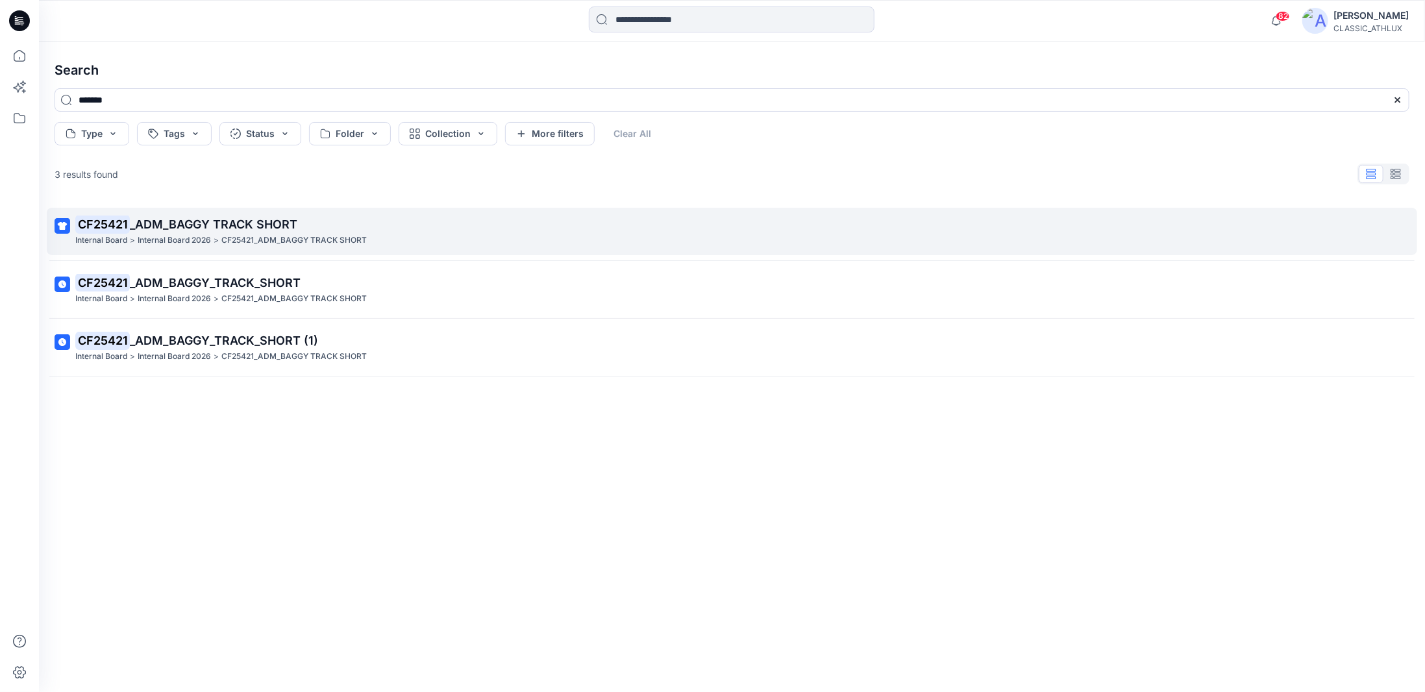
click at [271, 243] on p "CF25421_ADM_BAGGY TRACK SHORT" at bounding box center [293, 241] width 145 height 14
